Goal: Task Accomplishment & Management: Manage account settings

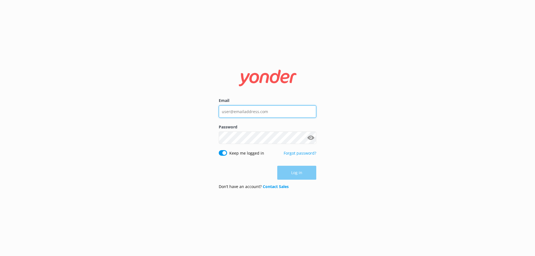
type input "georgina@brookserene.com"
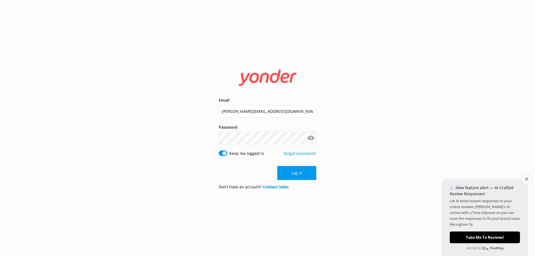
click at [302, 170] on div "Log in" at bounding box center [267, 173] width 97 height 14
click at [299, 173] on button "Log in" at bounding box center [296, 173] width 39 height 14
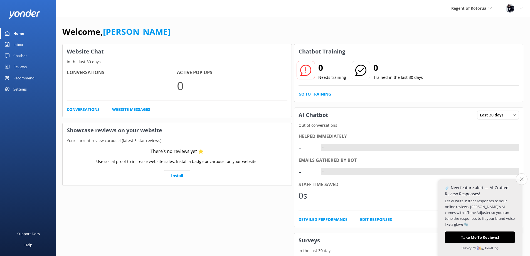
click at [525, 178] on button "Close survey" at bounding box center [522, 179] width 12 height 12
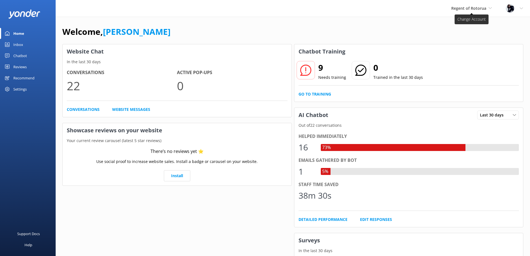
click at [488, 10] on span "Regent of Rotorua The George Regent of Rotorua Hulbert House" at bounding box center [472, 8] width 41 height 6
click at [469, 22] on link "The [PERSON_NAME]" at bounding box center [472, 23] width 56 height 13
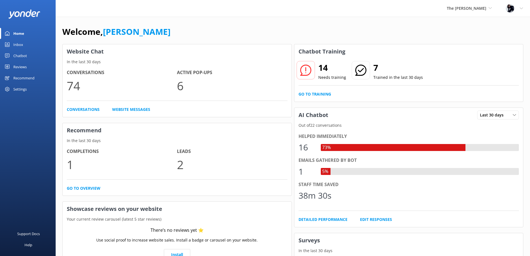
click at [14, 56] on div "Chatbot" at bounding box center [20, 55] width 14 height 11
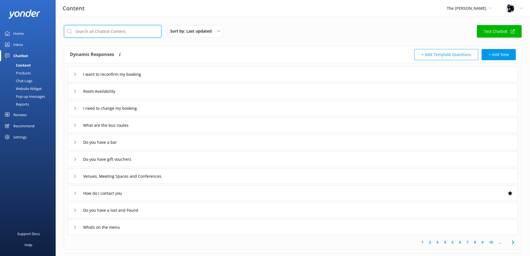
click at [118, 31] on input "text" at bounding box center [112, 31] width 97 height 13
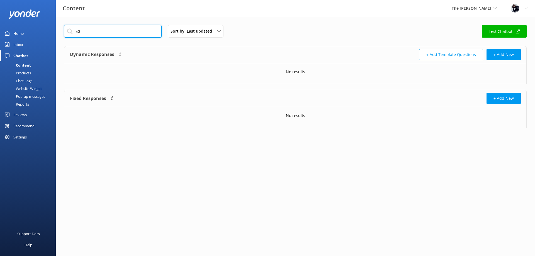
type input "5"
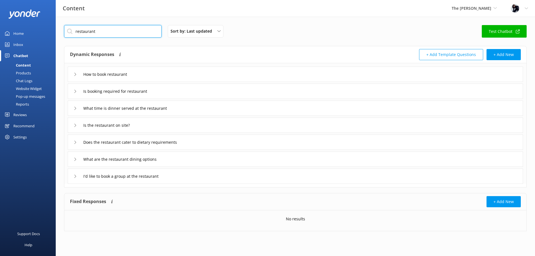
type input "restaurant"
click at [77, 75] on icon at bounding box center [75, 74] width 3 height 3
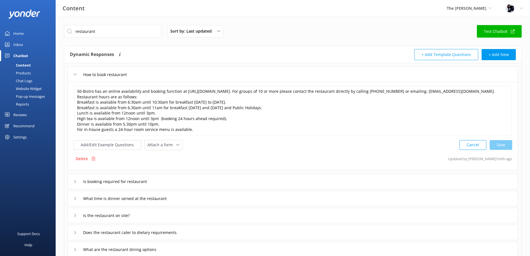
click at [78, 183] on div "Is booking required for restaurant" at bounding box center [115, 181] width 82 height 9
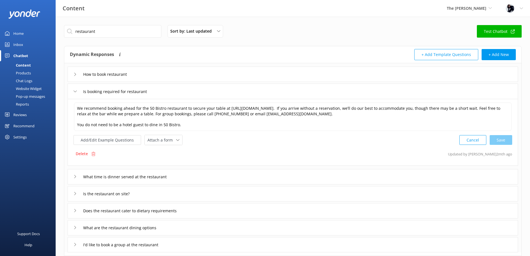
click at [74, 176] on icon at bounding box center [75, 176] width 3 height 3
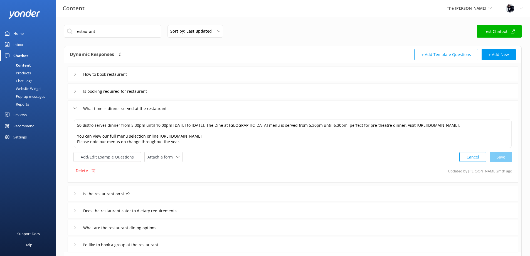
click at [76, 195] on div "Is the restaurant on site?" at bounding box center [106, 193] width 65 height 9
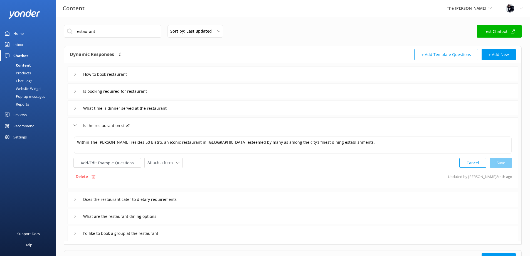
click at [76, 202] on div "Does the restaurant cater to dietary requirements" at bounding box center [132, 199] width 116 height 9
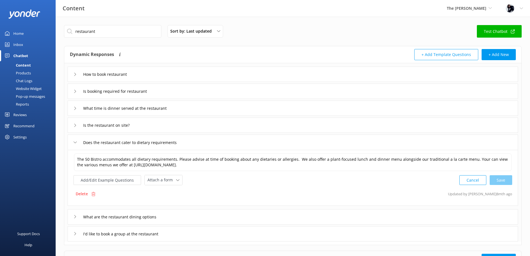
click at [74, 219] on div "What are the restaurant dining options" at bounding box center [119, 216] width 91 height 9
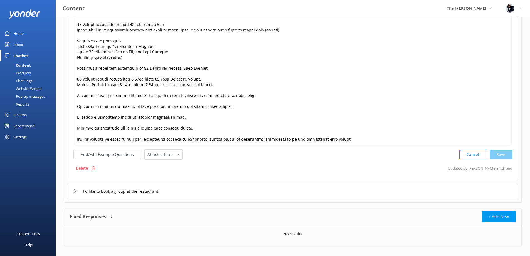
scroll to position [197, 0]
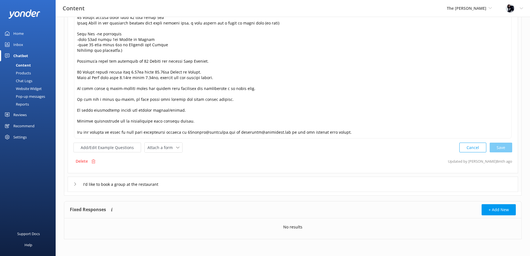
click at [22, 71] on div "Products" at bounding box center [17, 73] width 28 height 8
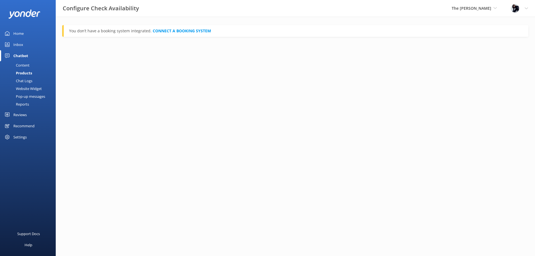
click at [22, 78] on div "Chat Logs" at bounding box center [17, 81] width 29 height 8
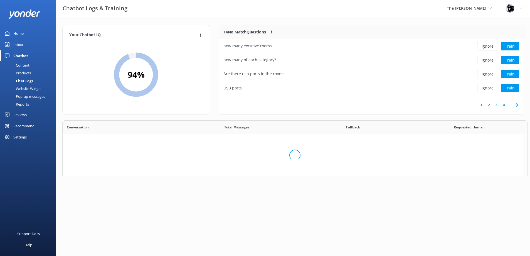
scroll to position [191, 457]
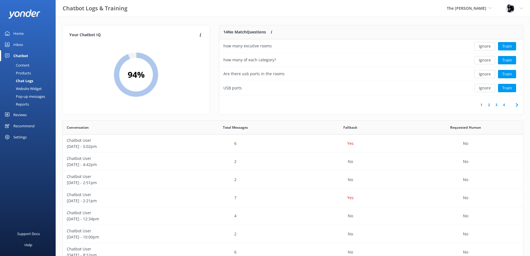
click at [518, 105] on icon at bounding box center [517, 105] width 7 height 7
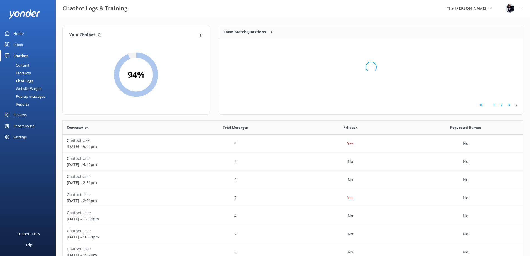
scroll to position [38, 300]
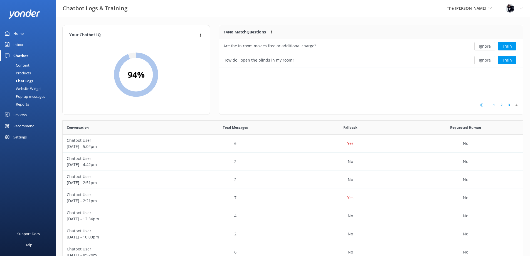
click at [19, 136] on div "Settings" at bounding box center [19, 136] width 13 height 11
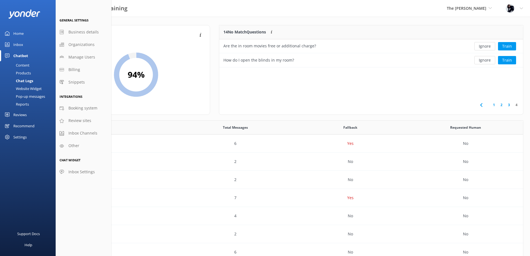
click at [20, 31] on div "Home" at bounding box center [18, 33] width 10 height 11
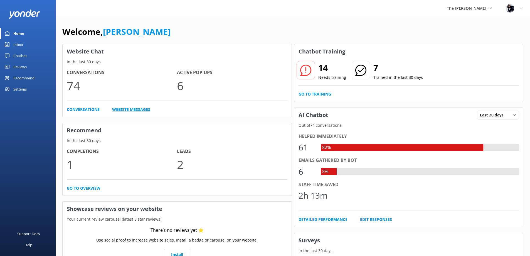
click at [128, 109] on link "Website Messages" at bounding box center [131, 109] width 38 height 6
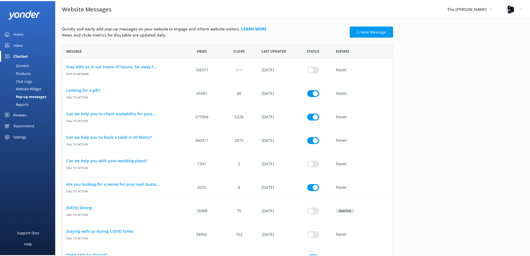
scroll to position [4, 4]
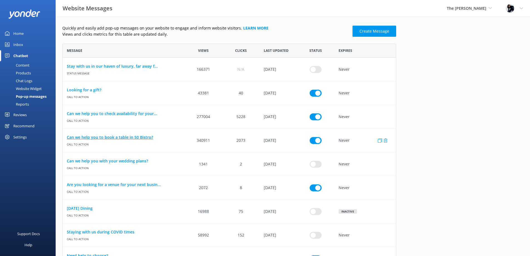
click at [114, 139] on link "Can we help you to book a table in 50 Bistro?" at bounding box center [124, 137] width 114 height 6
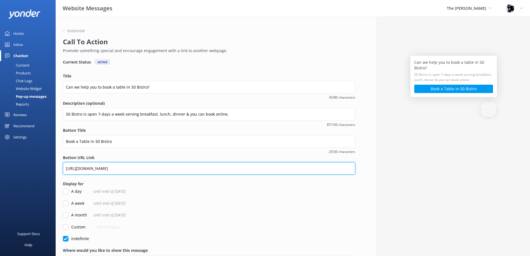
click at [215, 166] on input "[URL][DOMAIN_NAME]" at bounding box center [209, 168] width 293 height 13
type input "h"
paste input "[URL][DOMAIN_NAME]"
type input "[URL][DOMAIN_NAME]"
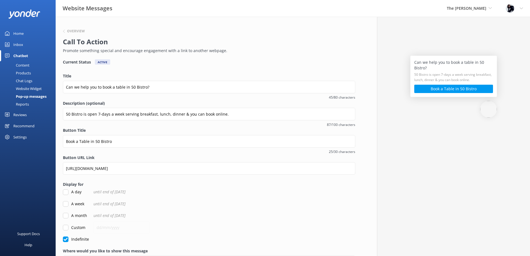
click at [77, 33] on div "Overview" at bounding box center [208, 31] width 290 height 7
click at [75, 30] on h6 "Overview" at bounding box center [76, 31] width 18 height 3
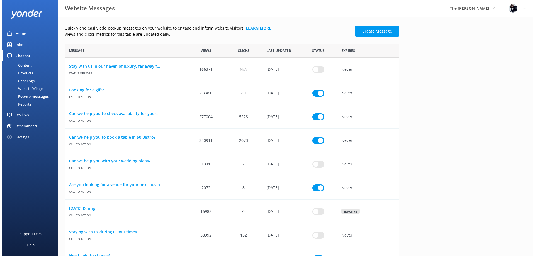
scroll to position [247, 330]
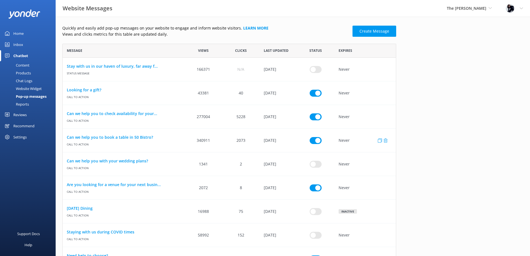
click at [316, 139] on input "row" at bounding box center [316, 140] width 12 height 7
checkbox input "false"
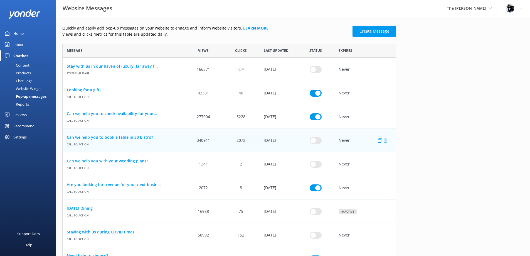
click at [387, 142] on icon "row" at bounding box center [386, 140] width 4 height 4
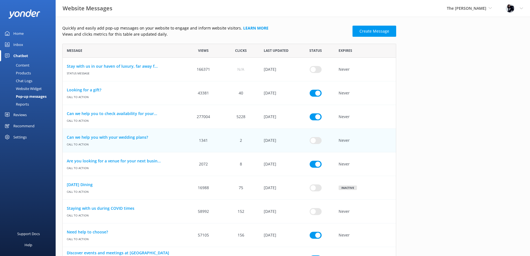
scroll to position [4, 4]
